Goal: Information Seeking & Learning: Learn about a topic

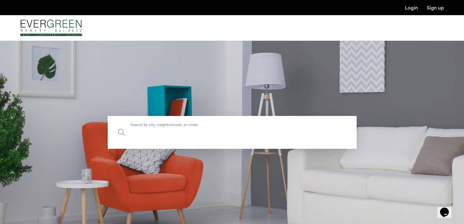
click at [196, 121] on input "Search by city, neighborhood, or street." at bounding box center [232, 132] width 249 height 33
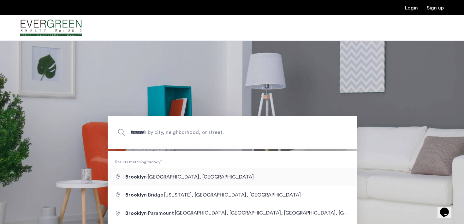
type input "**********"
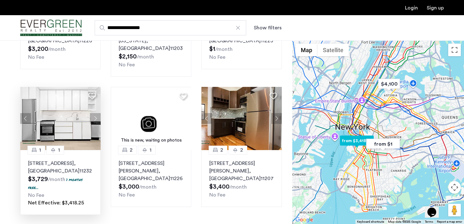
scroll to position [515, 0]
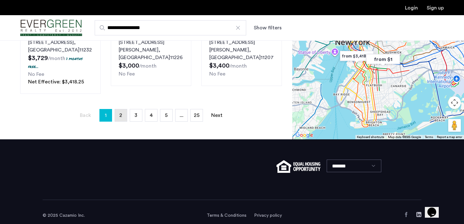
click at [118, 109] on link "page 2" at bounding box center [121, 115] width 12 height 12
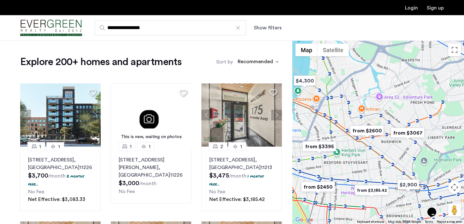
drag, startPoint x: 359, startPoint y: 143, endPoint x: 374, endPoint y: 106, distance: 40.2
click at [375, 106] on div at bounding box center [378, 131] width 172 height 183
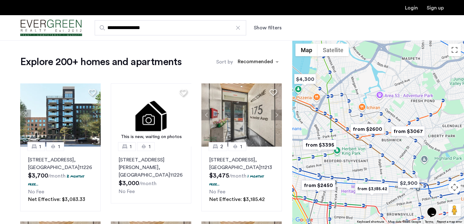
click at [373, 128] on img "from $2600" at bounding box center [367, 129] width 39 height 14
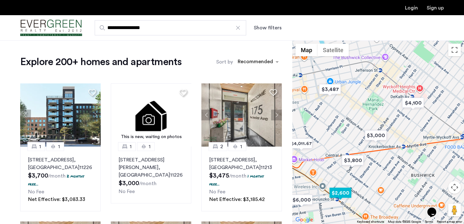
click at [341, 195] on img "$2,600" at bounding box center [340, 193] width 27 height 14
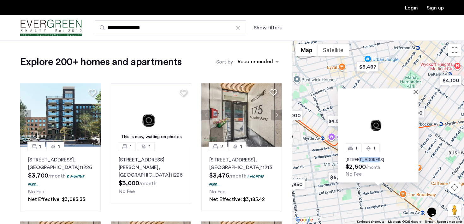
click at [383, 108] on img at bounding box center [378, 121] width 81 height 54
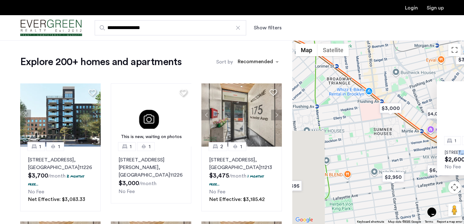
drag, startPoint x: 321, startPoint y: 84, endPoint x: 421, endPoint y: 76, distance: 99.3
click at [421, 76] on div "1 [GEOGRAPHIC_DATA][STREET_ADDRESS] $2,600 /month No Fee" at bounding box center [378, 131] width 172 height 183
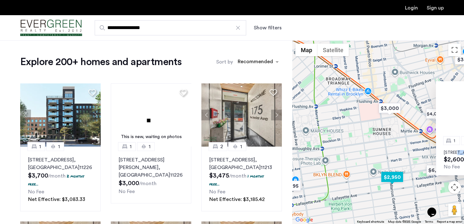
click at [395, 177] on img "$2,950" at bounding box center [392, 177] width 27 height 14
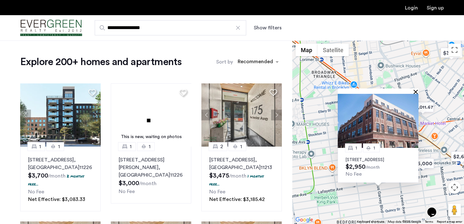
click at [415, 89] on button "Close" at bounding box center [417, 91] width 4 height 4
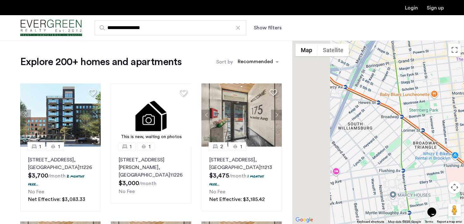
drag, startPoint x: 326, startPoint y: 104, endPoint x: 431, endPoint y: 177, distance: 127.8
click at [431, 177] on div at bounding box center [378, 131] width 172 height 183
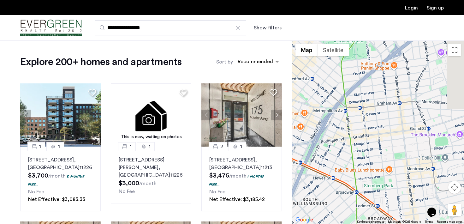
drag, startPoint x: 446, startPoint y: 112, endPoint x: 370, endPoint y: 163, distance: 91.6
click at [370, 163] on div at bounding box center [378, 131] width 172 height 183
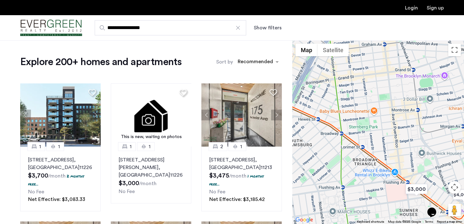
drag, startPoint x: 396, startPoint y: 154, endPoint x: 376, endPoint y: 89, distance: 67.9
click at [376, 89] on div at bounding box center [378, 131] width 172 height 183
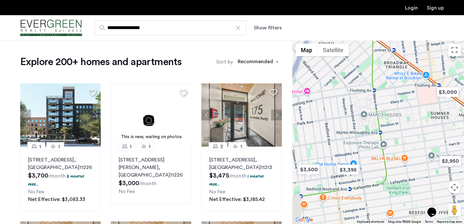
drag, startPoint x: 340, startPoint y: 169, endPoint x: 371, endPoint y: 71, distance: 102.9
click at [372, 71] on div at bounding box center [378, 131] width 172 height 183
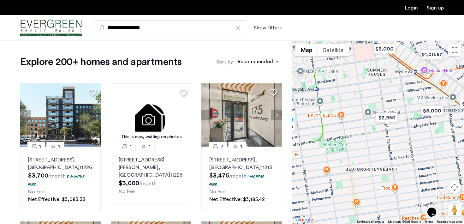
drag, startPoint x: 392, startPoint y: 144, endPoint x: 327, endPoint y: 102, distance: 77.1
click at [327, 102] on div at bounding box center [378, 131] width 172 height 183
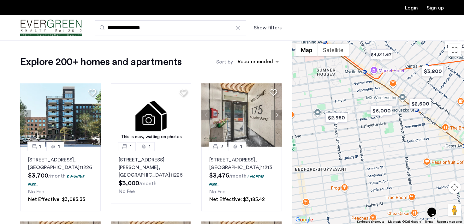
drag, startPoint x: 450, startPoint y: 87, endPoint x: 385, endPoint y: 87, distance: 65.0
click at [385, 87] on div at bounding box center [378, 131] width 172 height 183
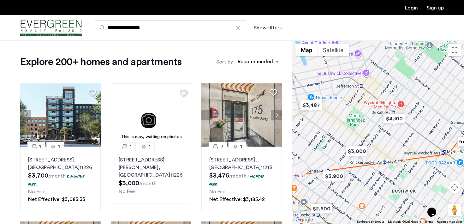
drag, startPoint x: 432, startPoint y: 73, endPoint x: 360, endPoint y: 189, distance: 136.8
click at [360, 189] on div at bounding box center [378, 131] width 172 height 183
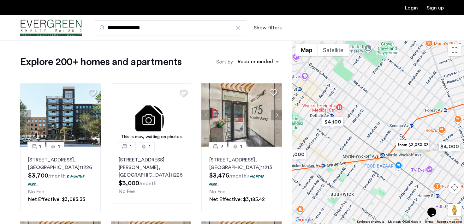
drag, startPoint x: 339, startPoint y: 88, endPoint x: 281, endPoint y: 82, distance: 58.1
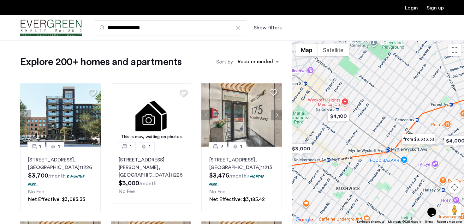
drag, startPoint x: 326, startPoint y: 150, endPoint x: 375, endPoint y: 100, distance: 69.8
click at [375, 100] on div at bounding box center [378, 131] width 172 height 183
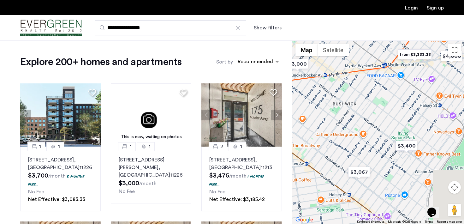
drag, startPoint x: 398, startPoint y: 153, endPoint x: 334, endPoint y: 104, distance: 80.6
click at [334, 104] on div at bounding box center [378, 131] width 172 height 183
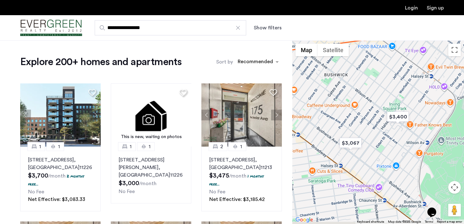
drag, startPoint x: 331, startPoint y: 111, endPoint x: 436, endPoint y: 66, distance: 115.0
click at [437, 66] on div at bounding box center [378, 131] width 172 height 183
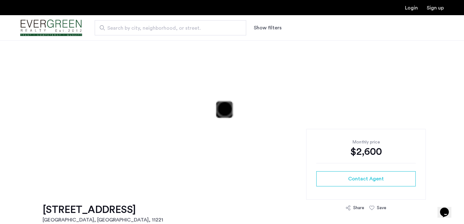
scroll to position [37, 0]
